Goal: Task Accomplishment & Management: Use online tool/utility

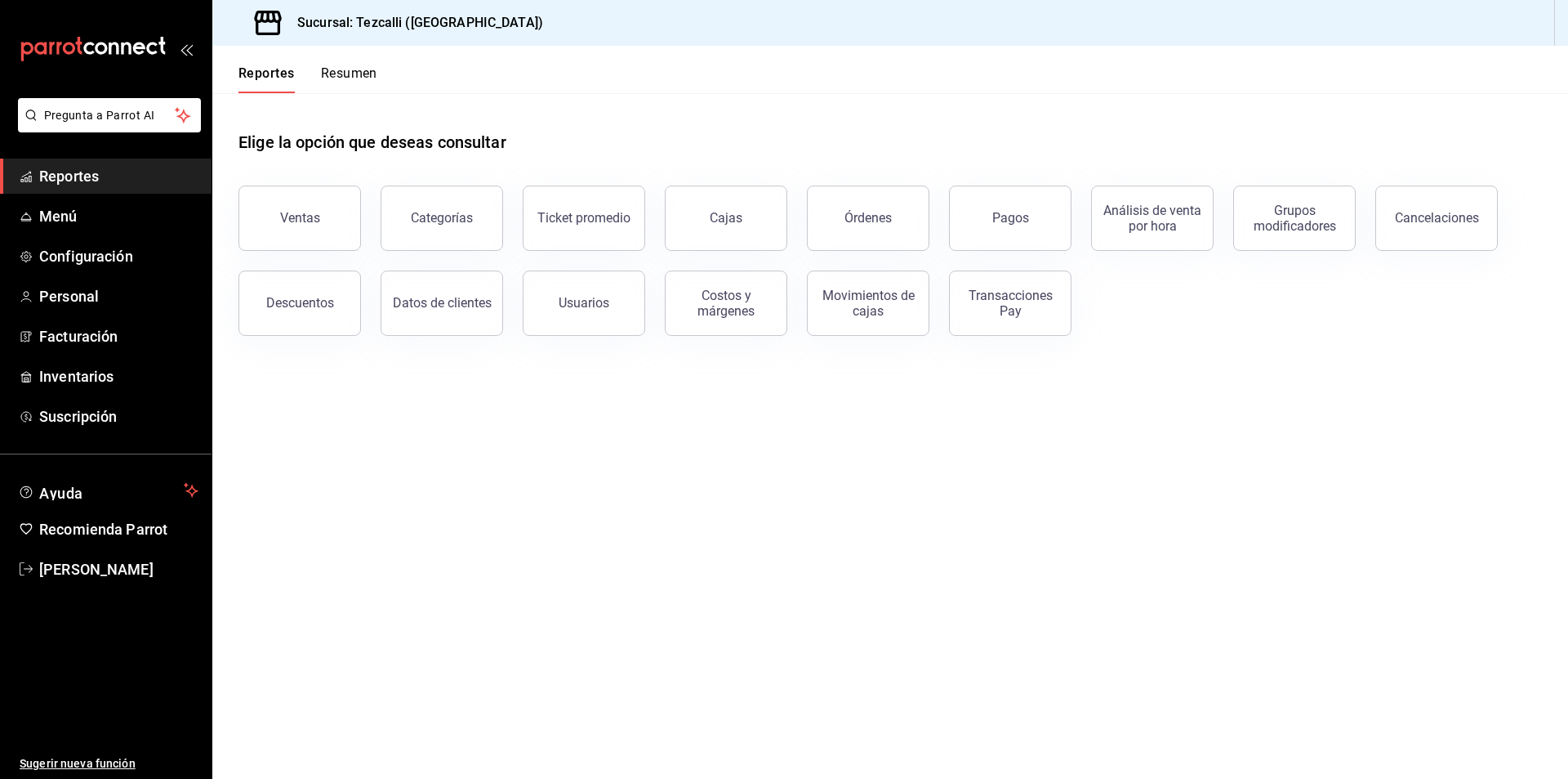
click at [725, 181] on div "Cajas" at bounding box center [716, 209] width 143 height 85
click at [738, 218] on div "Cajas" at bounding box center [726, 217] width 33 height 16
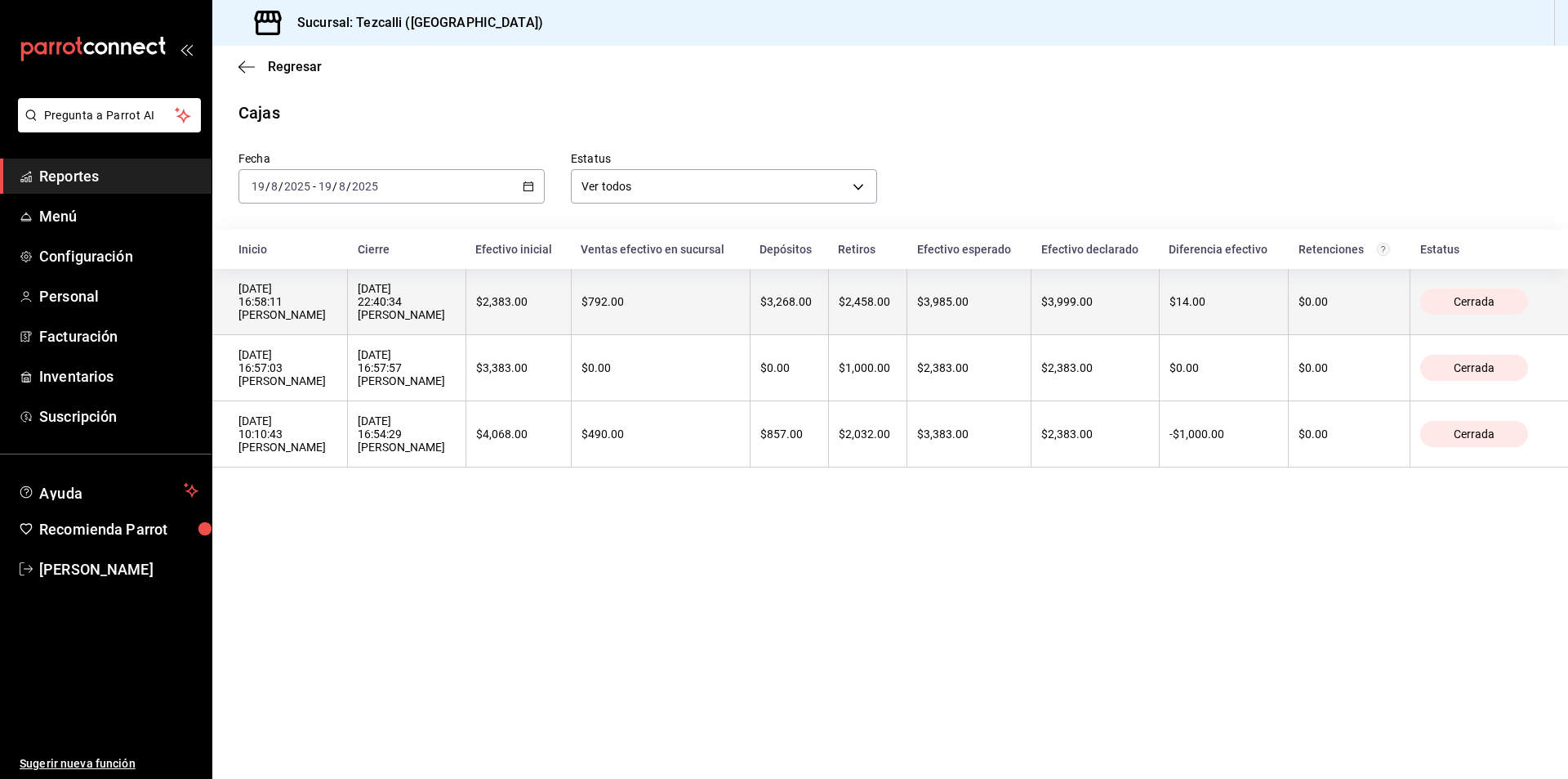
click at [1115, 282] on th "$3,999.00" at bounding box center [1095, 302] width 127 height 66
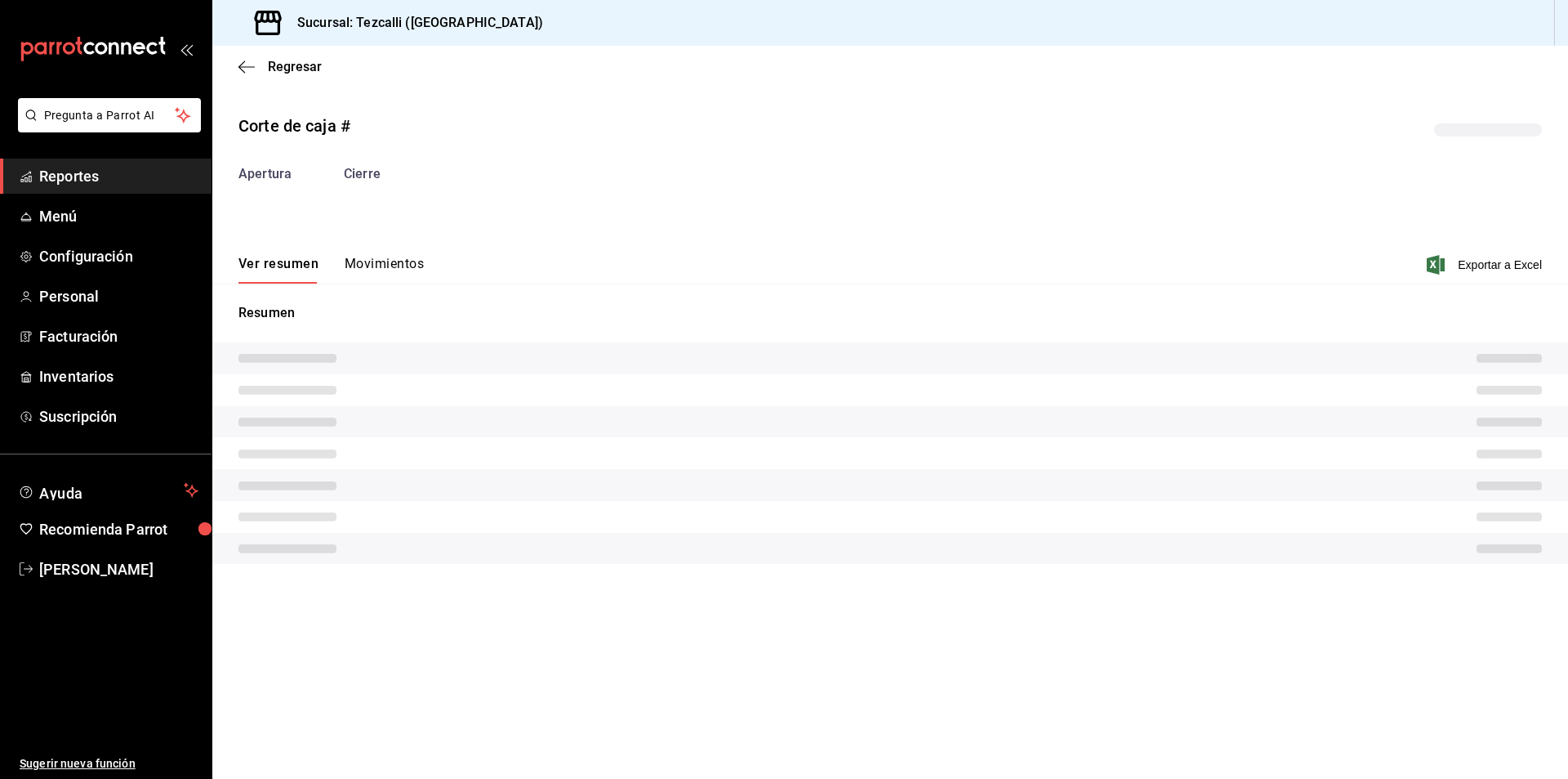
click at [393, 253] on div "Ver resumen Movimientos Exportar a Excel" at bounding box center [890, 259] width 1356 height 48
click at [400, 267] on button "Movimientos" at bounding box center [384, 270] width 80 height 28
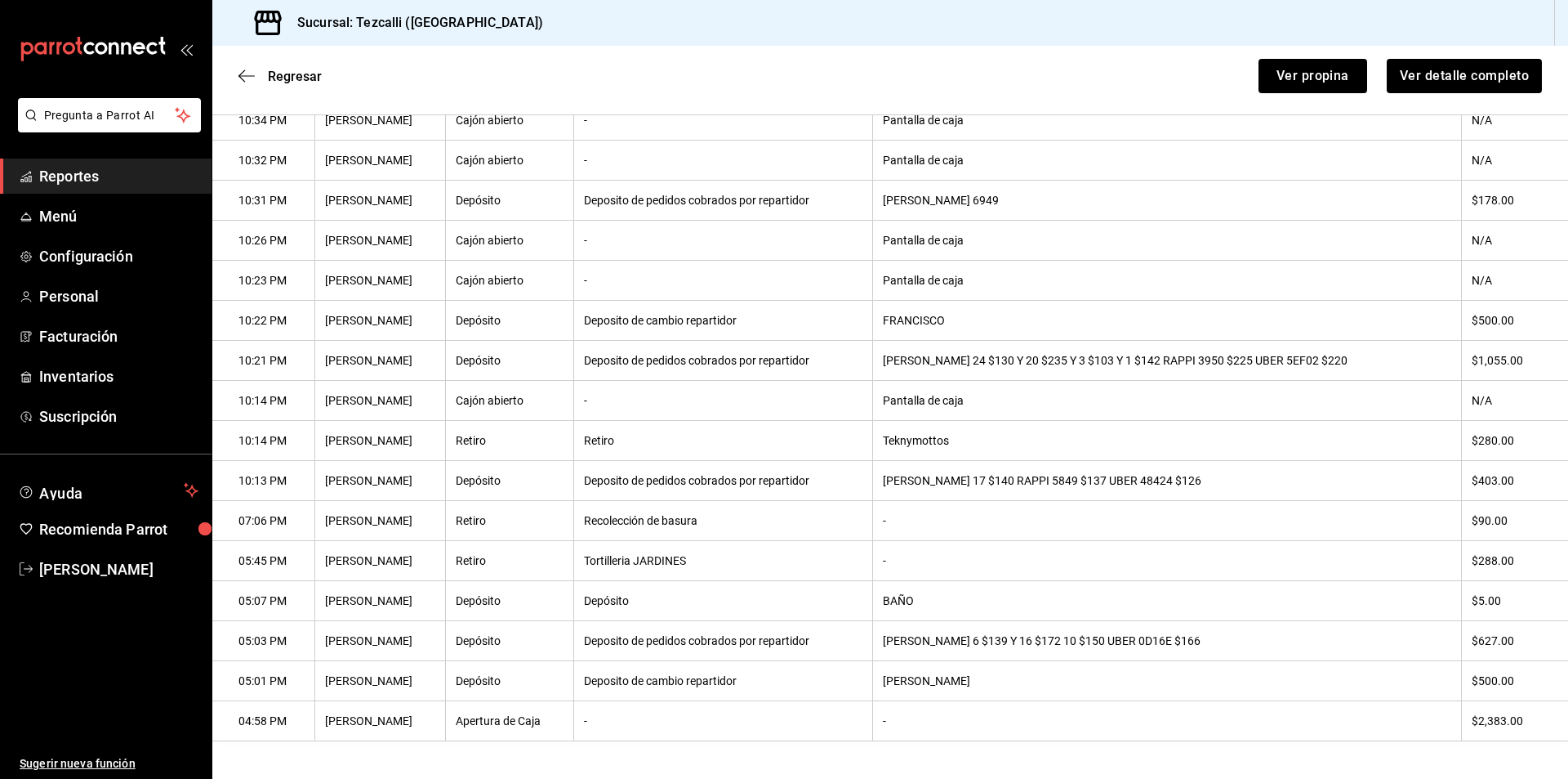
scroll to position [416, 0]
click at [1032, 468] on th "[PERSON_NAME] 17 $140 RAPPI 5849 $137 UBER 48424 $126" at bounding box center [1167, 478] width 589 height 40
copy th "5849"
click at [1212, 346] on th "[PERSON_NAME] 24 $130 Y 20 $235 Y 3 $103 Y 1 $142 RAPPI 3950 $225 UBER 5EF02 $2…" at bounding box center [1167, 359] width 589 height 40
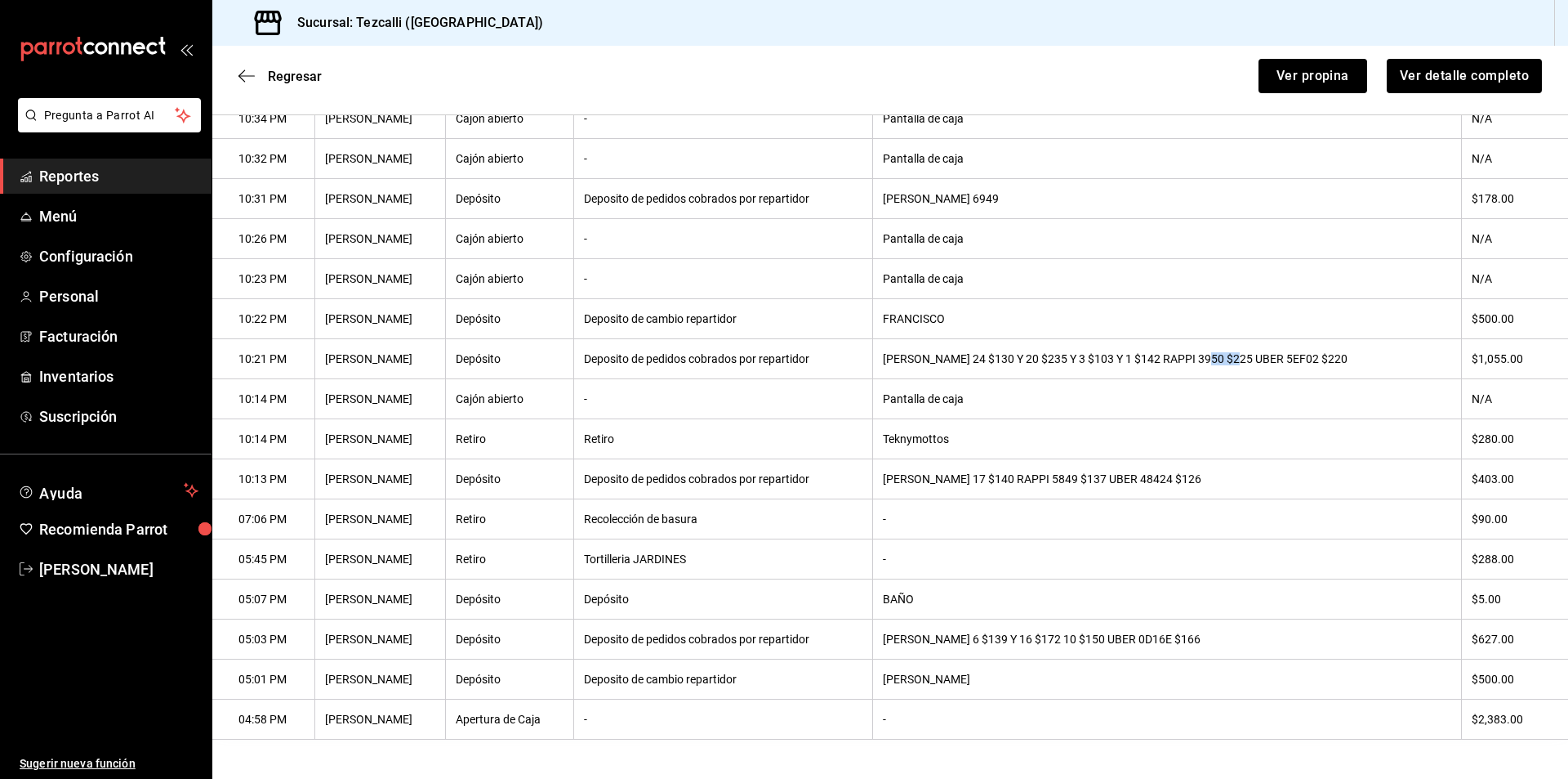
click at [1212, 346] on th "[PERSON_NAME] 24 $130 Y 20 $235 Y 3 $103 Y 1 $142 RAPPI 3950 $225 UBER 5EF02 $2…" at bounding box center [1167, 359] width 589 height 40
copy th "3950"
click at [1307, 341] on th "[PERSON_NAME] 24 $130 Y 20 $235 Y 3 $103 Y 1 $142 RAPPI 3950 $225 UBER 5EF02 $2…" at bounding box center [1167, 359] width 589 height 40
click at [1311, 355] on th "[PERSON_NAME] 24 $130 Y 20 $235 Y 3 $103 Y 1 $142 RAPPI 3950 $225 UBER 5EF02 $2…" at bounding box center [1167, 359] width 589 height 40
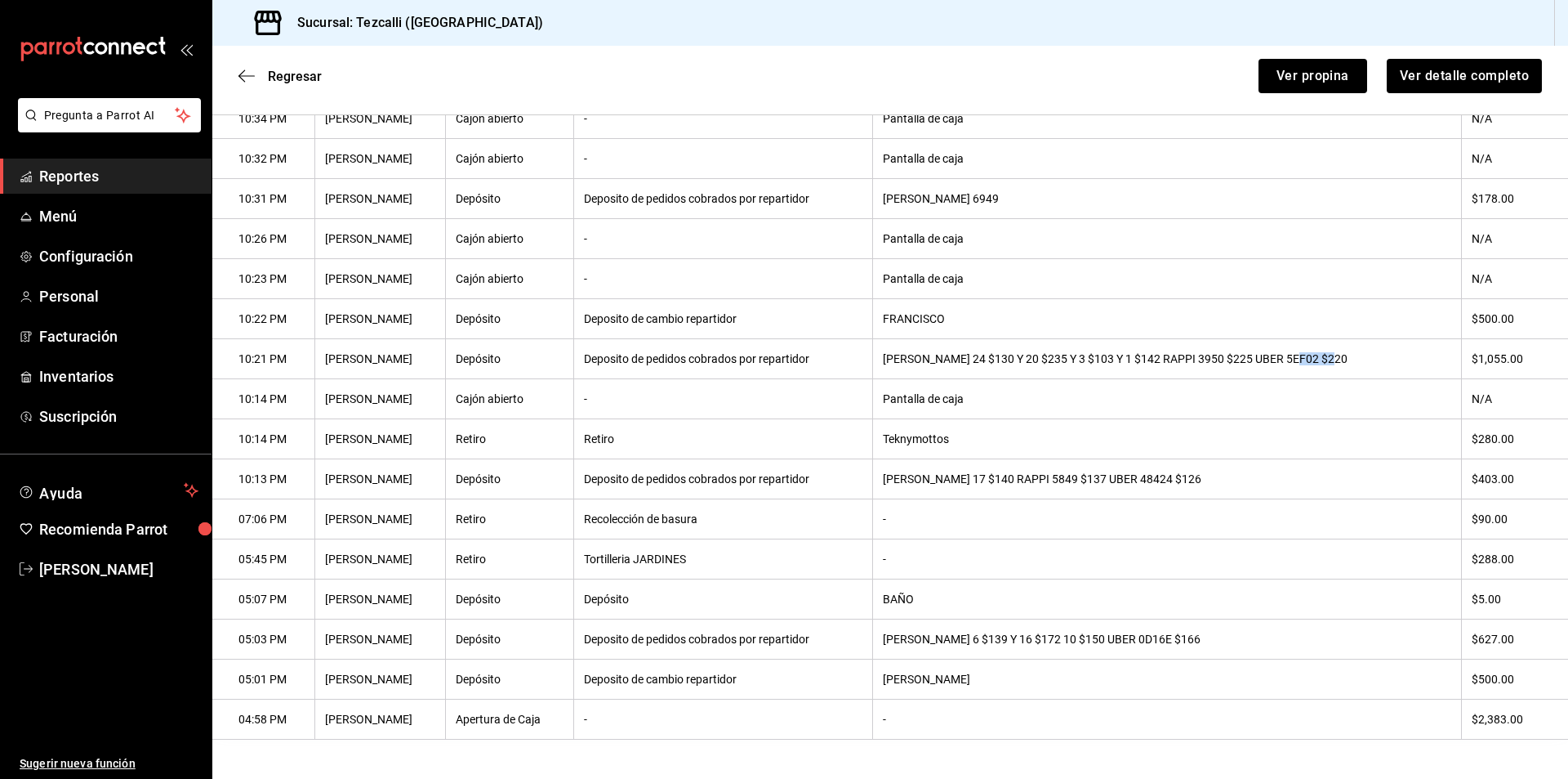
click at [1311, 355] on th "[PERSON_NAME] 24 $130 Y 20 $235 Y 3 $103 Y 1 $142 RAPPI 3950 $225 UBER 5EF02 $2…" at bounding box center [1167, 359] width 589 height 40
copy th "5EF02"
